Goal: Information Seeking & Learning: Learn about a topic

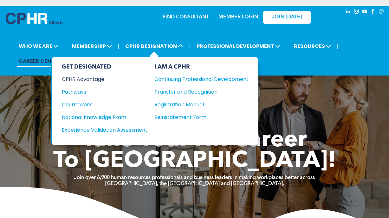
click at [90, 81] on div "CPHR Advantage" at bounding box center [100, 79] width 77 height 8
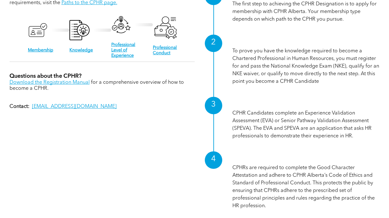
scroll to position [633, 0]
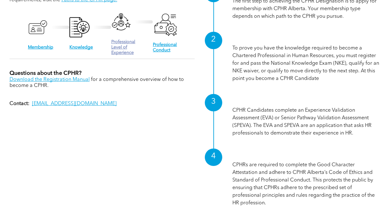
click at [120, 42] on link "Professional Level of Experience" at bounding box center [123, 47] width 24 height 15
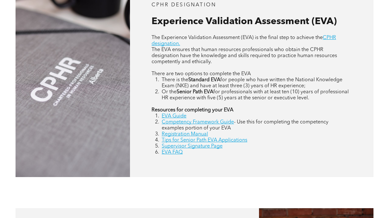
scroll to position [273, 0]
click at [179, 122] on link "Competency Framework Guide" at bounding box center [198, 121] width 72 height 5
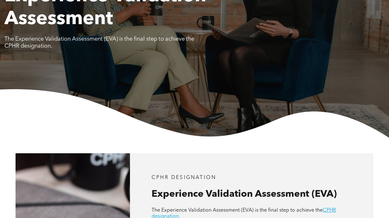
scroll to position [0, 0]
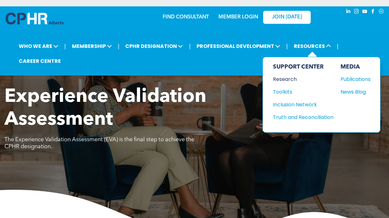
click at [284, 80] on div "Research" at bounding box center [300, 79] width 55 height 8
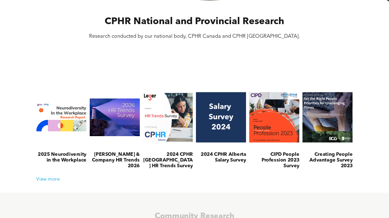
scroll to position [202, 0]
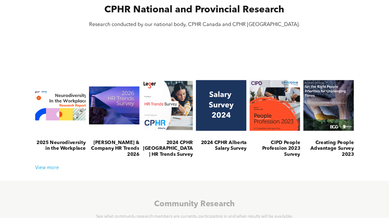
click at [61, 113] on link at bounding box center [61, 105] width 54 height 64
